Goal: Book appointment/travel/reservation

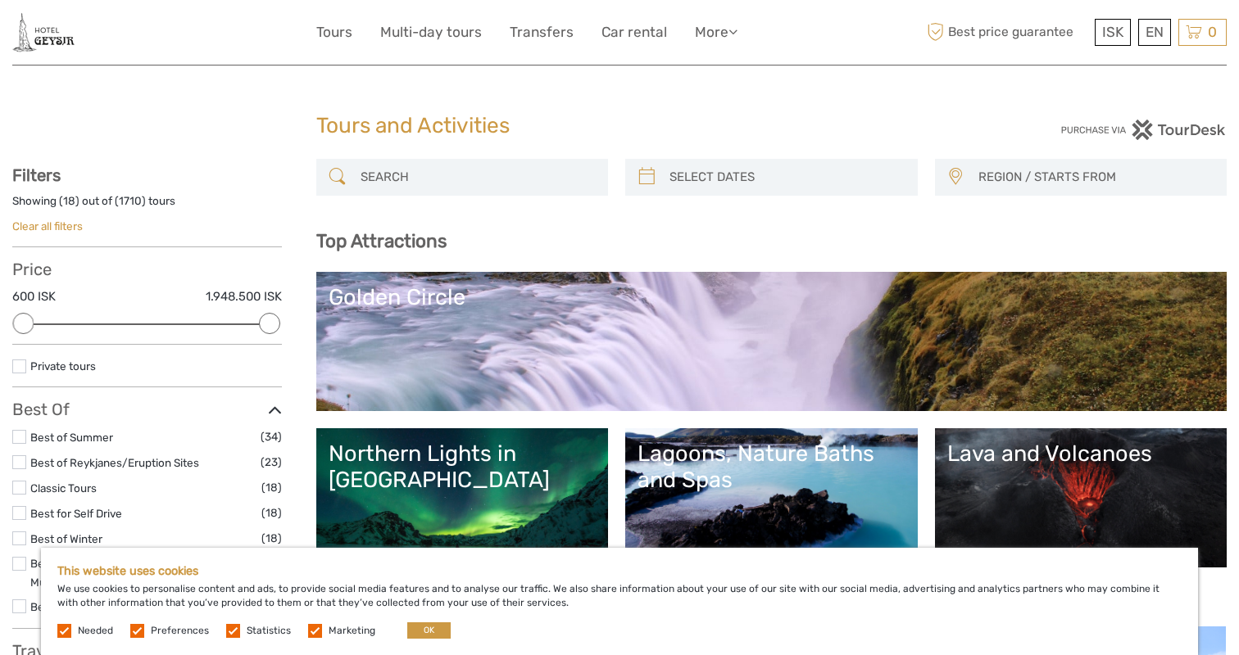
select select
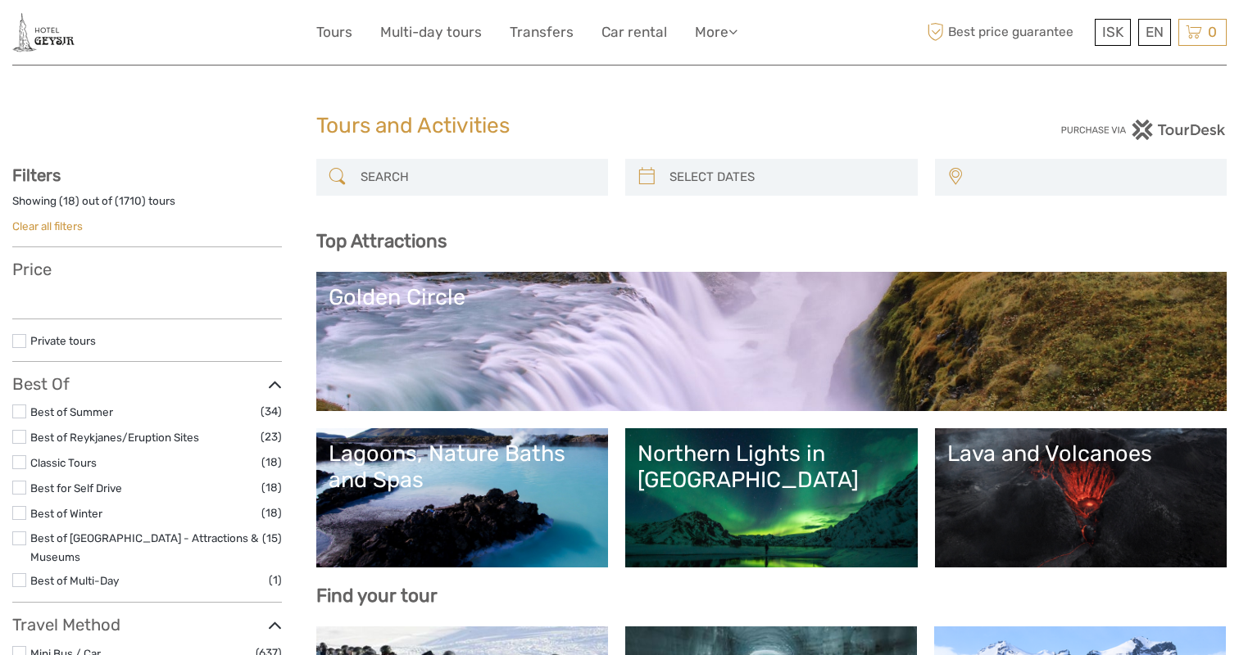
select select
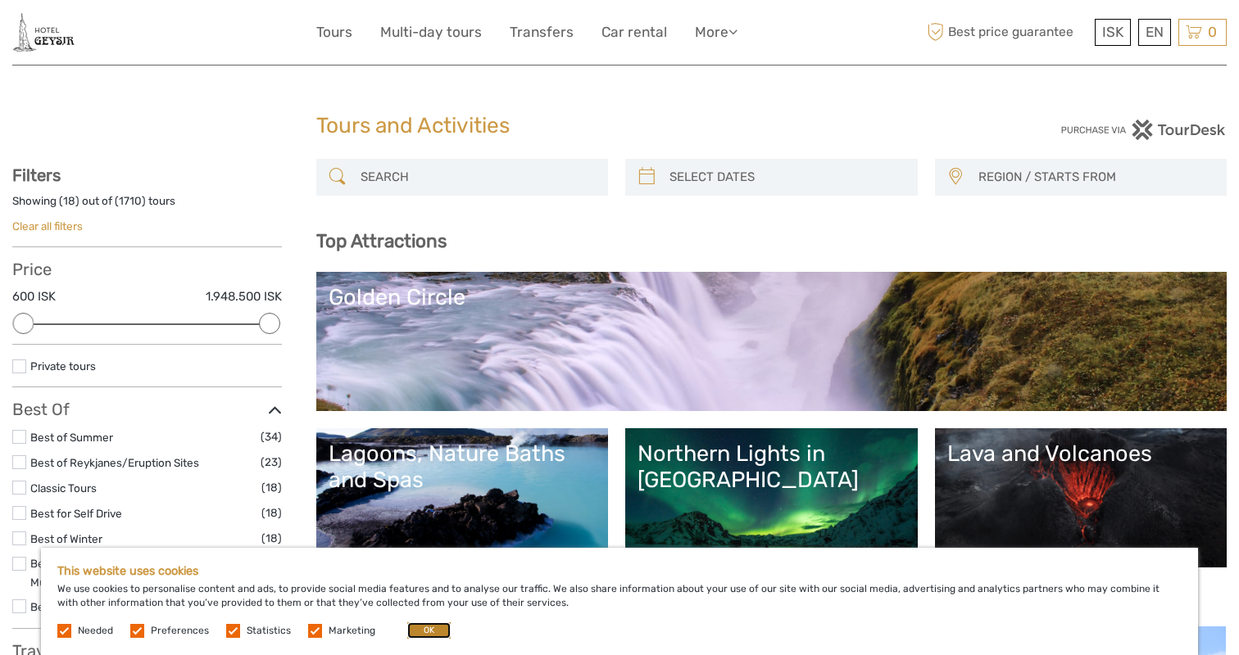
click at [420, 632] on button "OK" at bounding box center [428, 631] width 43 height 16
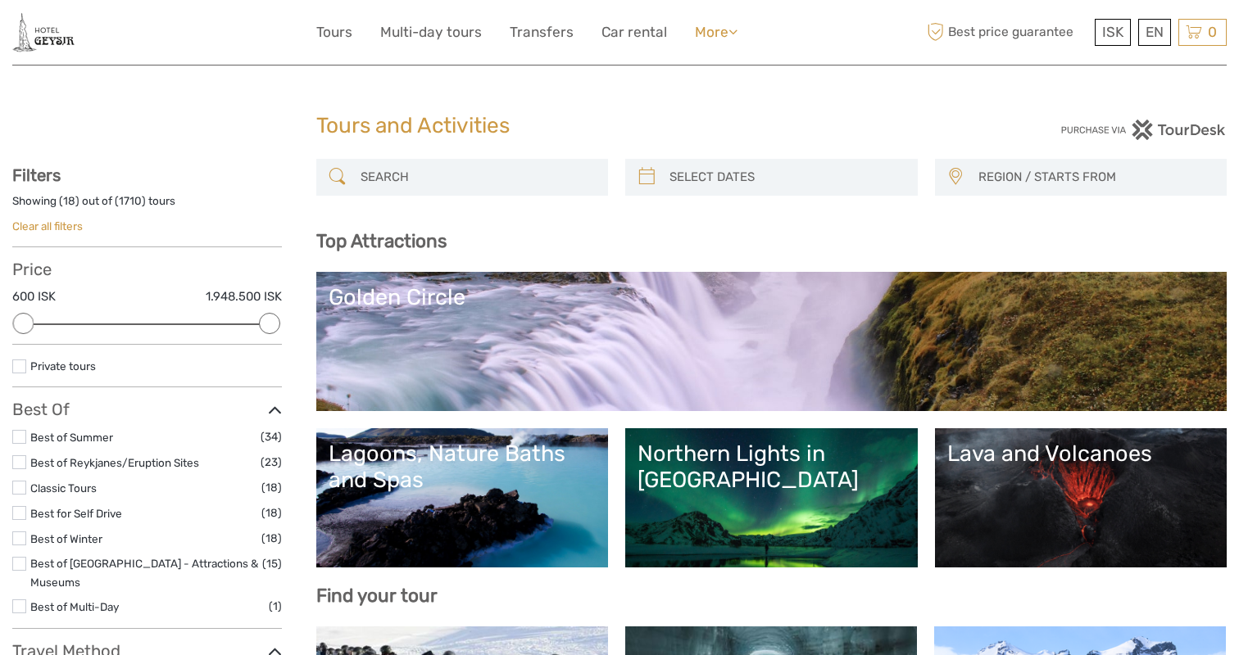
click at [695, 34] on link "More" at bounding box center [716, 32] width 43 height 24
